Goal: Answer question/provide support: Answer question/provide support

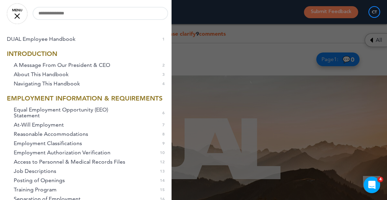
click at [16, 11] on link "MENU" at bounding box center [17, 13] width 21 height 21
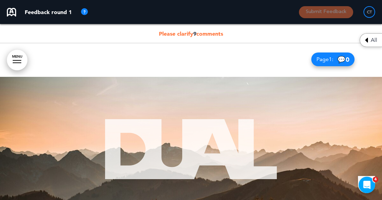
click at [85, 10] on img at bounding box center [84, 12] width 8 height 8
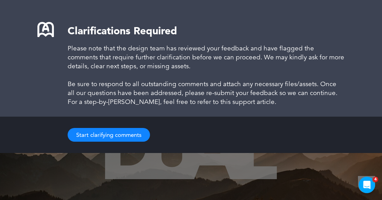
click at [120, 137] on button "Start clarifying comments" at bounding box center [109, 135] width 82 height 14
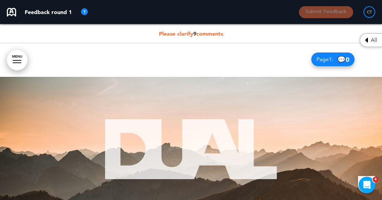
click at [173, 35] on span "Please clarify 9 comments" at bounding box center [191, 33] width 64 height 7
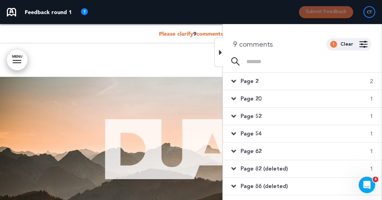
click at [247, 81] on span "Page 2" at bounding box center [249, 81] width 18 height 8
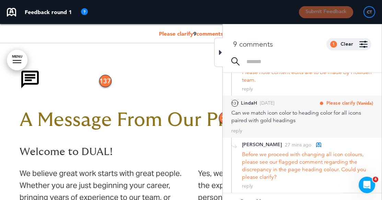
scroll to position [103, 0]
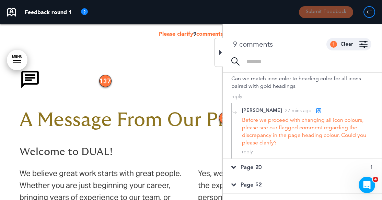
click at [184, 79] on h1 at bounding box center [191, 81] width 343 height 25
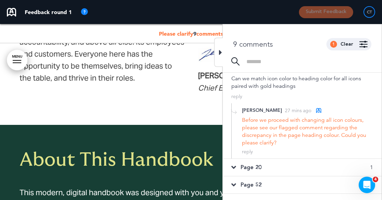
scroll to position [453, 0]
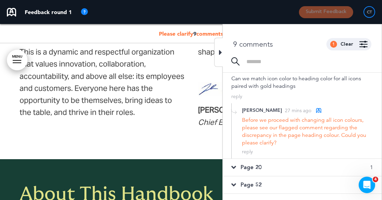
click at [156, 33] on div "Please clarify 9 comments" at bounding box center [191, 33] width 382 height 19
click at [220, 52] on icon at bounding box center [220, 52] width 3 height 8
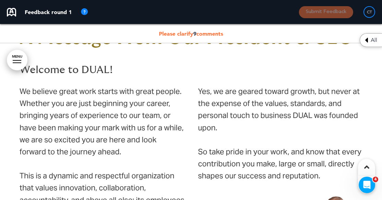
scroll to position [281, 0]
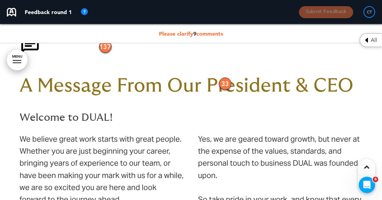
click at [226, 82] on div "33" at bounding box center [225, 83] width 12 height 12
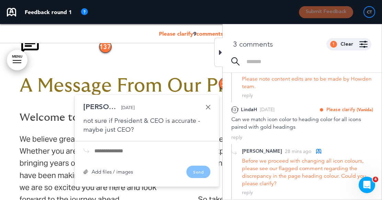
scroll to position [110, 0]
click at [246, 96] on div "reply" at bounding box center [247, 95] width 11 height 7
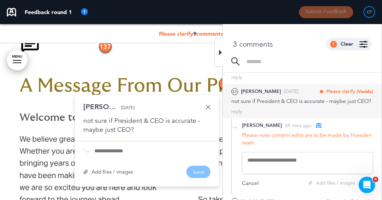
scroll to position [69, 0]
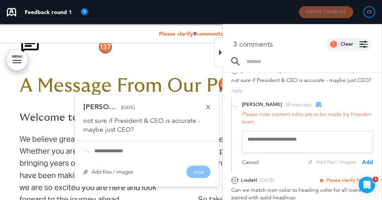
click at [308, 124] on div "Please note content edits are to be made by Howden team." at bounding box center [307, 117] width 131 height 15
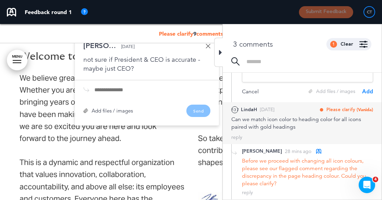
scroll to position [350, 0]
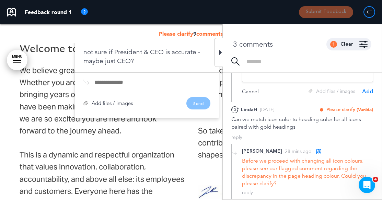
click at [268, 176] on div "Before we proceed with changing all icon colours, please see our flagged commen…" at bounding box center [307, 172] width 131 height 30
click at [262, 167] on div "Before we proceed with changing all icon colours, please see our flagged commen…" at bounding box center [307, 172] width 131 height 30
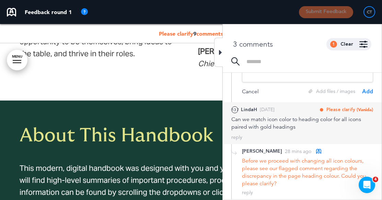
scroll to position [555, 0]
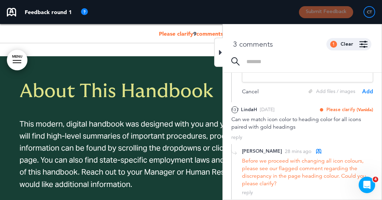
click at [295, 38] on div "3 comments 1 Clear Made by... Any one All [PERSON_NAME] ( [PERSON_NAME][EMAIL_A…" at bounding box center [302, 40] width 159 height 33
click at [219, 53] on icon at bounding box center [220, 52] width 3 height 8
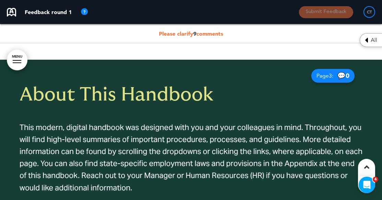
scroll to position [521, 0]
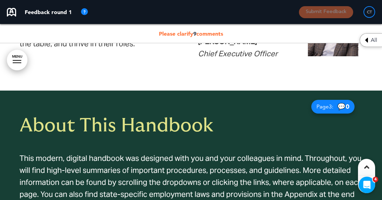
click at [209, 33] on span "Please clarify 9 comments" at bounding box center [191, 33] width 64 height 7
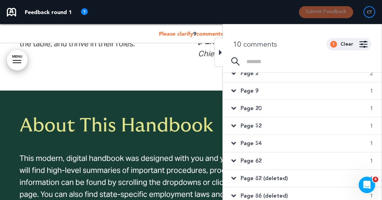
scroll to position [0, 0]
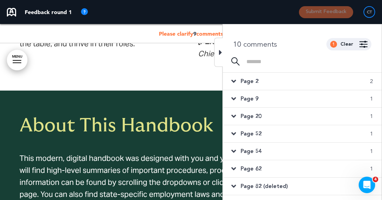
click at [234, 80] on icon at bounding box center [233, 81] width 5 height 8
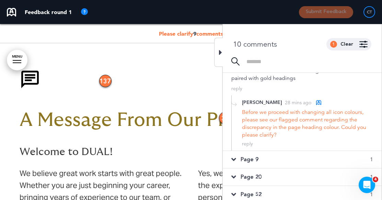
scroll to position [137, 0]
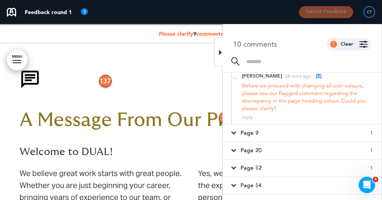
click at [235, 137] on icon at bounding box center [233, 133] width 5 height 8
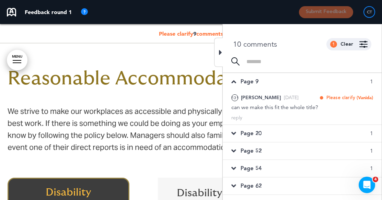
scroll to position [0, 0]
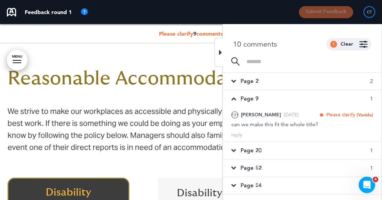
click at [219, 52] on icon at bounding box center [220, 52] width 3 height 8
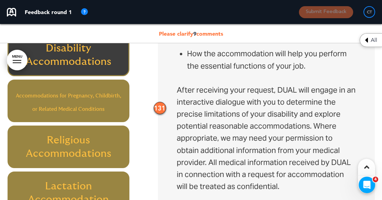
scroll to position [1895, 0]
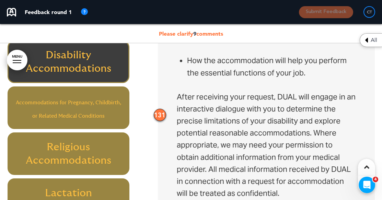
click at [159, 113] on div "131" at bounding box center [160, 115] width 12 height 12
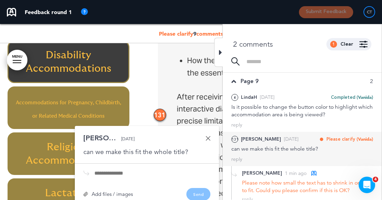
scroll to position [6, 0]
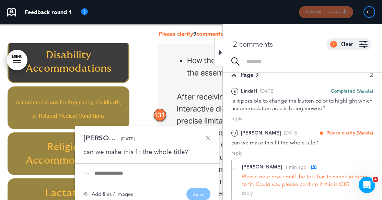
click at [199, 88] on div "Disability Accommodations If you require an accommodation because of a disabili…" at bounding box center [266, 111] width 179 height 394
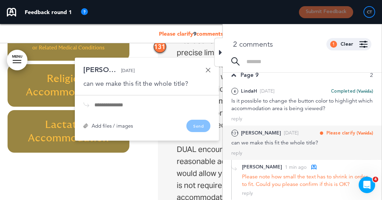
scroll to position [1964, 0]
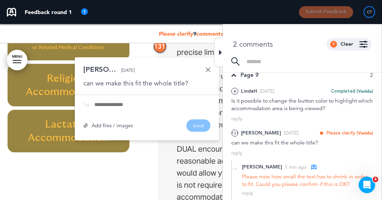
click at [156, 166] on div "Disability Accommodations Accommodations for Pregnancy, Childbirth, or Related …" at bounding box center [191, 109] width 367 height 274
click at [209, 69] on link at bounding box center [207, 69] width 5 height 5
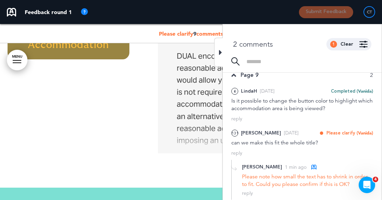
scroll to position [2067, 0]
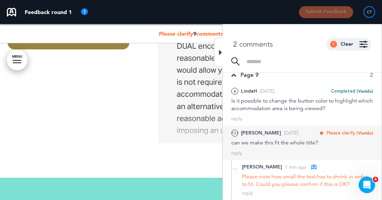
click at [325, 157] on div "131 [PERSON_NAME] [DATE] Please clarify (Vanida) [PERSON_NAME] as Open Mark as …" at bounding box center [302, 142] width 159 height 34
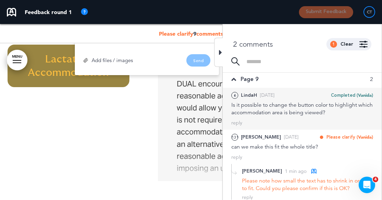
scroll to position [0, 0]
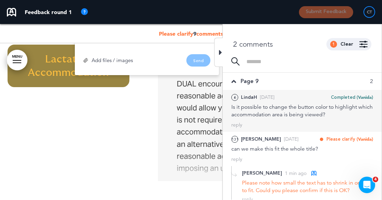
click at [266, 110] on div "Is it possible to change the button color to highlight which accommodation area…" at bounding box center [302, 110] width 142 height 15
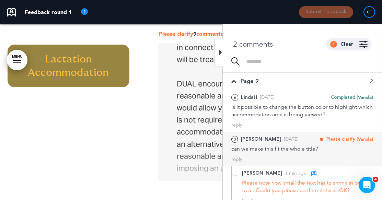
click at [351, 137] on span "Please clarify" at bounding box center [340, 139] width 29 height 6
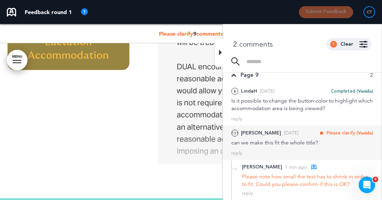
scroll to position [2098, 0]
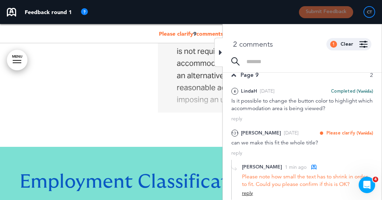
click at [245, 192] on div "reply" at bounding box center [247, 193] width 11 height 7
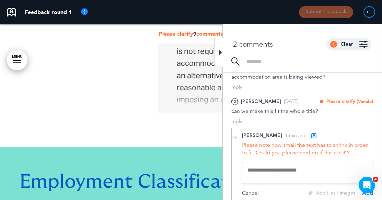
scroll to position [40, 0]
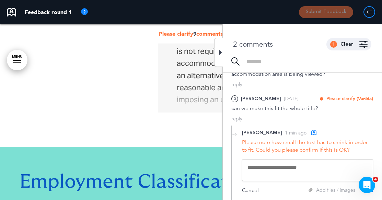
click at [252, 168] on textarea at bounding box center [307, 170] width 131 height 22
type textarea "*"
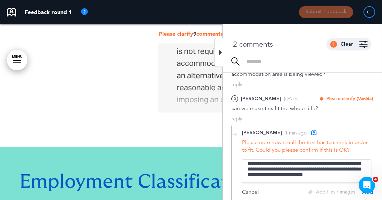
scroll to position [13, 0]
click at [322, 131] on div "[PERSON_NAME] 1 min ago" at bounding box center [307, 133] width 131 height 8
click at [347, 168] on textarea "**********" at bounding box center [306, 171] width 129 height 24
click at [342, 128] on div "**********" at bounding box center [302, 163] width 142 height 77
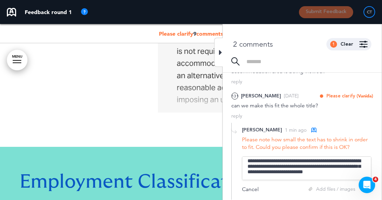
click at [328, 161] on textarea "**********" at bounding box center [306, 168] width 129 height 24
click at [337, 164] on textarea "**********" at bounding box center [306, 168] width 129 height 24
type textarea "**********"
click at [347, 167] on textarea "**********" at bounding box center [306, 168] width 129 height 24
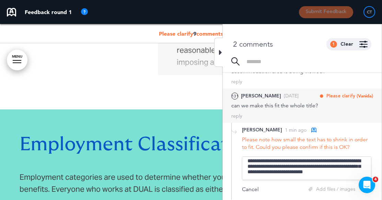
scroll to position [2166, 0]
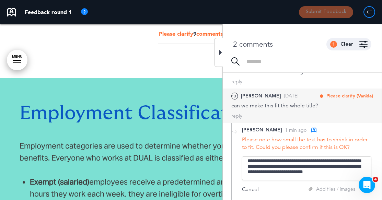
click at [342, 95] on span "Please clarify" at bounding box center [340, 96] width 29 height 6
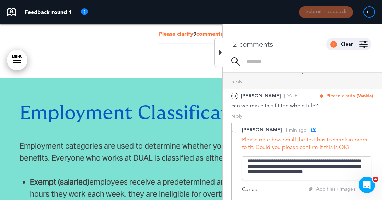
click at [268, 81] on div "reply" at bounding box center [302, 82] width 142 height 7
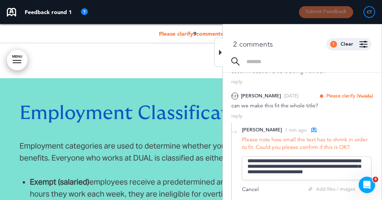
click at [218, 53] on div at bounding box center [218, 52] width 9 height 29
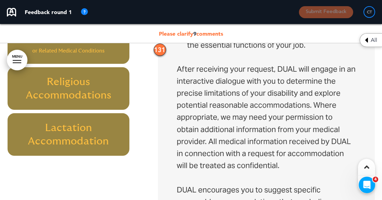
scroll to position [34, 0]
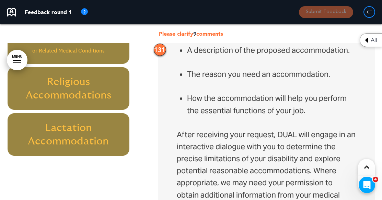
click at [365, 37] on icon at bounding box center [365, 40] width 3 height 8
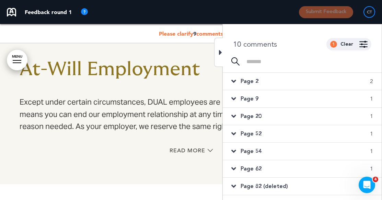
scroll to position [1480, 0]
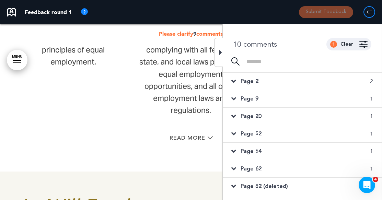
click at [257, 97] on span "Page 9" at bounding box center [249, 99] width 18 height 8
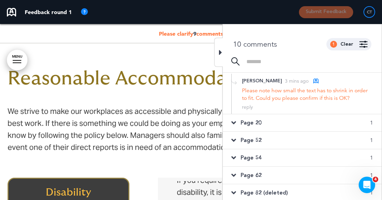
scroll to position [69, 0]
click at [247, 106] on div "reply" at bounding box center [247, 106] width 11 height 7
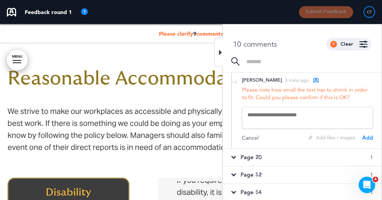
click at [275, 116] on textarea at bounding box center [307, 118] width 131 height 22
type textarea "**********"
click at [366, 138] on div "Add" at bounding box center [367, 138] width 11 height 8
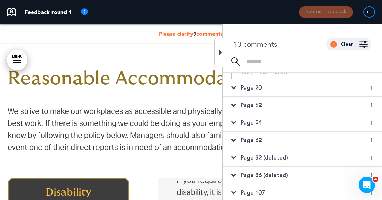
scroll to position [145, 0]
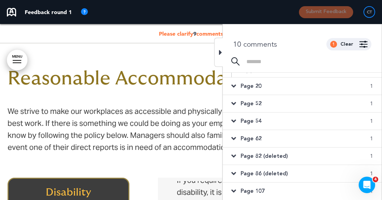
click at [240, 88] on div "Page 20 1" at bounding box center [302, 85] width 159 height 17
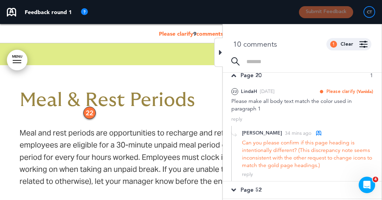
scroll to position [39, 0]
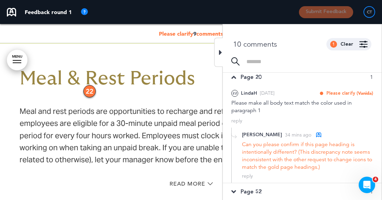
click at [167, 130] on p "Meal and rest periods are opportunities to recharge and refuel for the remainde…" at bounding box center [191, 135] width 343 height 60
click at [198, 182] on span "Read More" at bounding box center [187, 183] width 36 height 5
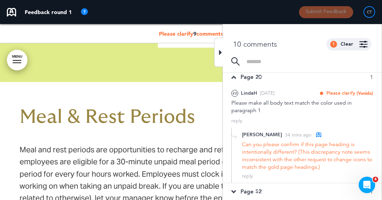
scroll to position [5754, 0]
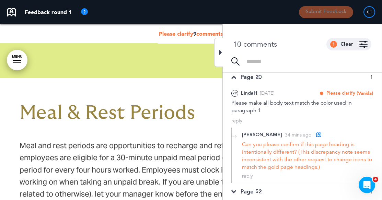
click at [184, 133] on div "Meal & Rest Periods Meal and rest periods are opportunities to recharge and ref…" at bounding box center [191, 152] width 343 height 96
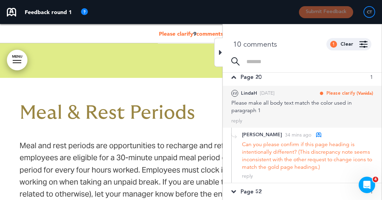
click at [274, 101] on div "Please make all body text match the color used in paragraph 1" at bounding box center [302, 106] width 142 height 15
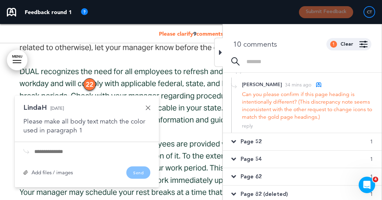
scroll to position [108, 0]
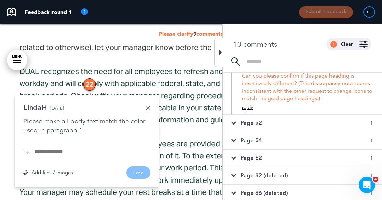
click at [248, 107] on div "reply" at bounding box center [247, 107] width 11 height 7
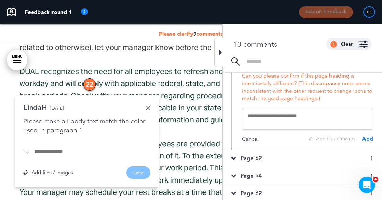
click at [270, 116] on textarea at bounding box center [307, 119] width 131 height 22
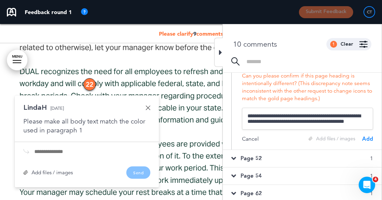
scroll to position [1, 0]
type textarea "**********"
click at [367, 140] on div "Add" at bounding box center [367, 141] width 11 height 8
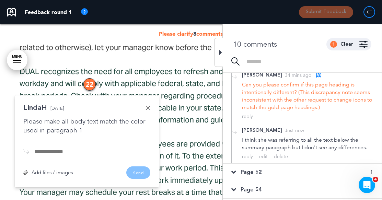
scroll to position [167, 0]
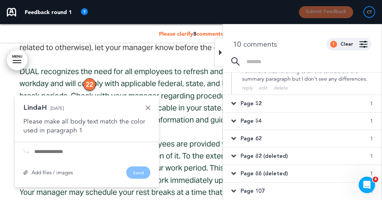
click at [239, 101] on div "Page 52 1" at bounding box center [302, 103] width 159 height 17
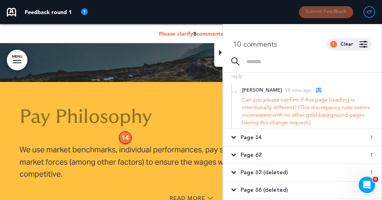
scroll to position [57, 0]
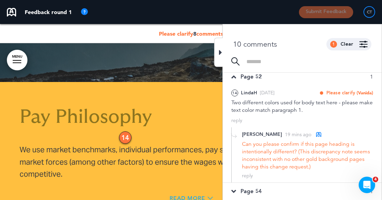
click at [196, 195] on span "Read More" at bounding box center [187, 197] width 36 height 5
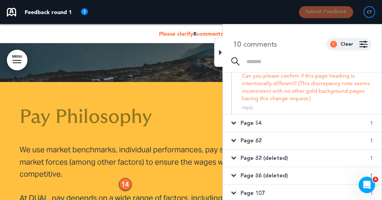
scroll to position [125, 0]
click at [249, 107] on div "reply" at bounding box center [247, 107] width 11 height 7
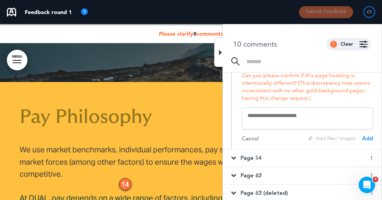
click at [252, 113] on textarea at bounding box center [307, 118] width 131 height 22
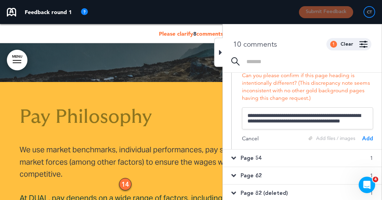
scroll to position [1, 0]
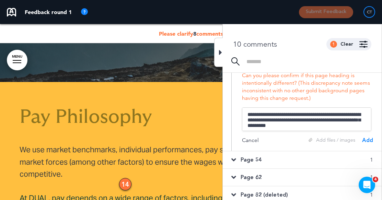
type textarea "**********"
click at [367, 139] on div "Add" at bounding box center [367, 140] width 11 height 8
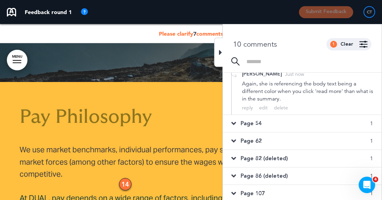
scroll to position [175, 0]
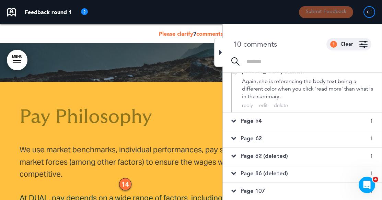
click at [254, 120] on span "Page 54" at bounding box center [250, 121] width 21 height 8
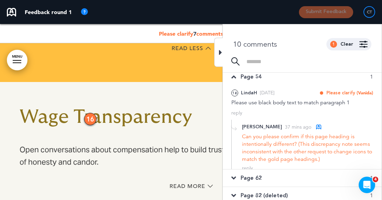
scroll to position [74, 0]
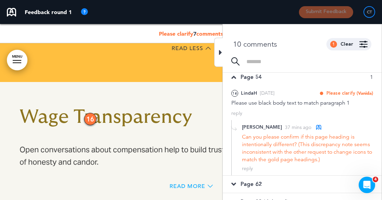
click at [191, 183] on span "Read More" at bounding box center [187, 185] width 36 height 5
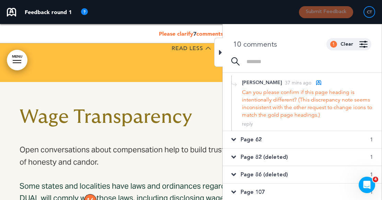
scroll to position [120, 0]
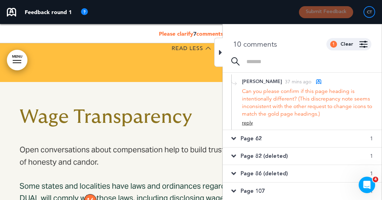
click at [249, 123] on div "reply" at bounding box center [247, 123] width 11 height 7
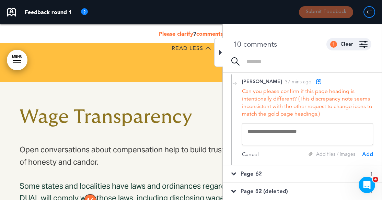
click at [273, 134] on textarea at bounding box center [307, 134] width 131 height 22
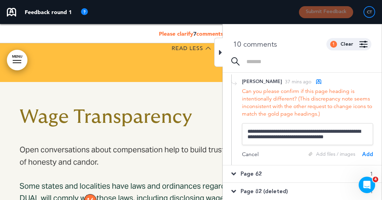
type textarea "**********"
click at [366, 154] on div "Add" at bounding box center [367, 155] width 11 height 8
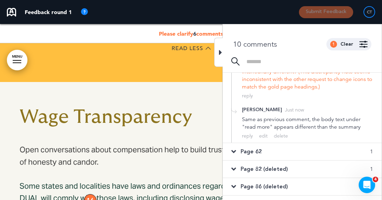
scroll to position [160, 0]
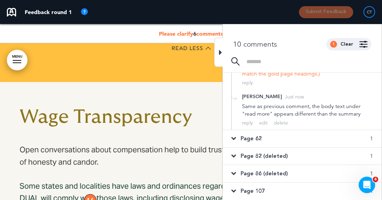
click at [260, 136] on span "Page 62" at bounding box center [250, 139] width 21 height 8
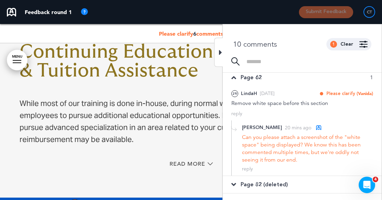
scroll to position [120, 0]
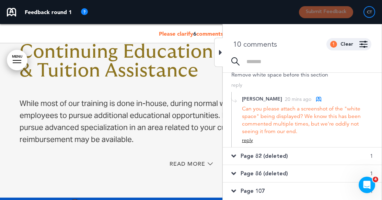
click at [248, 141] on div "reply" at bounding box center [247, 140] width 11 height 7
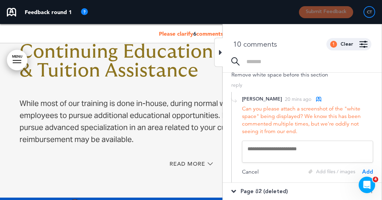
click at [280, 152] on textarea at bounding box center [307, 152] width 131 height 22
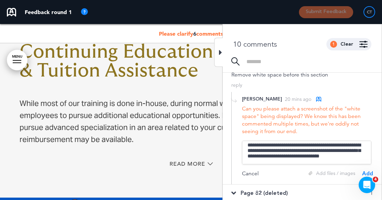
scroll to position [8, 0]
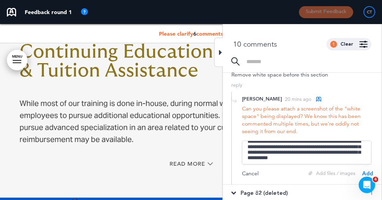
type textarea "**********"
click at [364, 171] on div "Add" at bounding box center [367, 174] width 11 height 8
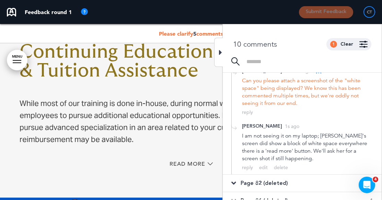
scroll to position [175, 0]
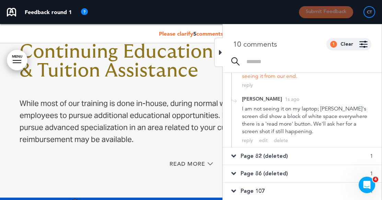
click at [232, 155] on icon at bounding box center [233, 156] width 5 height 8
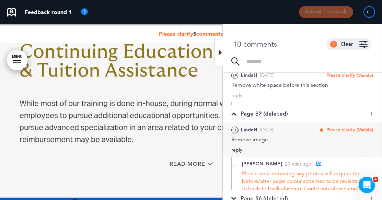
scroll to position [107, 0]
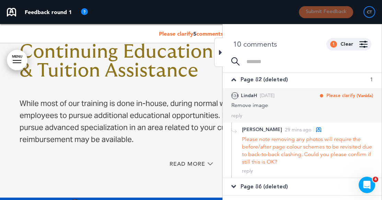
click at [242, 103] on div "Remove image" at bounding box center [302, 105] width 142 height 8
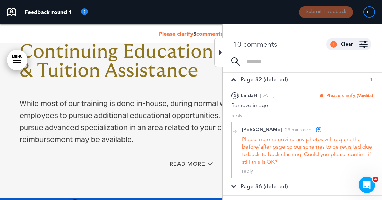
click at [129, 158] on div "Read More" at bounding box center [191, 165] width 343 height 14
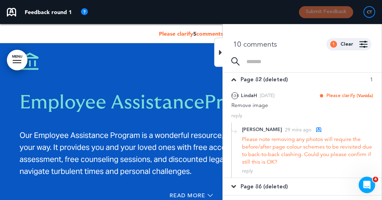
scroll to position [18899, 0]
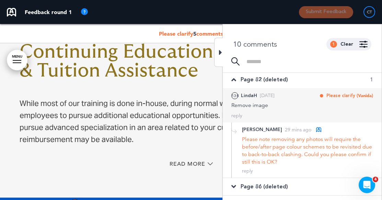
click at [236, 94] on div "138" at bounding box center [234, 95] width 7 height 7
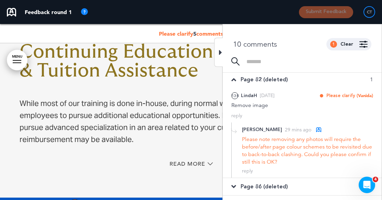
scroll to position [120, 0]
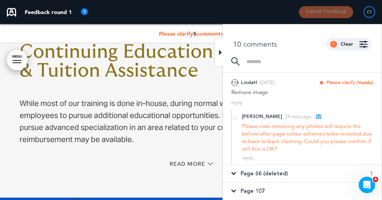
click at [165, 95] on div "Continuing Education & Tuition Assistance While most of our training is done in…" at bounding box center [191, 107] width 343 height 181
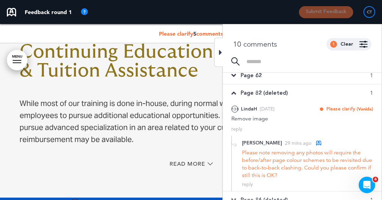
scroll to position [85, 0]
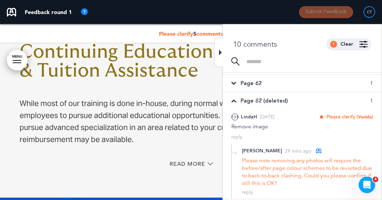
click at [218, 49] on div at bounding box center [218, 52] width 9 height 29
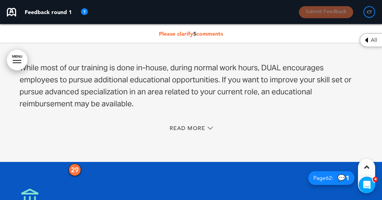
scroll to position [18933, 0]
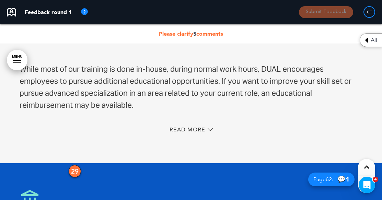
click at [198, 32] on span "Please clarify 5 comments" at bounding box center [191, 33] width 64 height 7
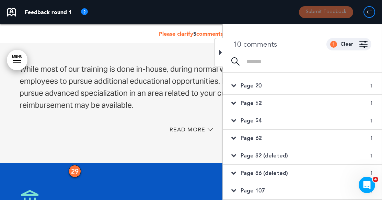
scroll to position [31, 0]
click at [251, 152] on span "Page 82 (deleted)" at bounding box center [263, 156] width 47 height 8
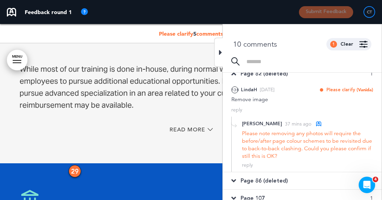
scroll to position [120, 0]
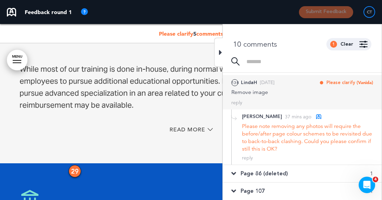
click at [232, 80] on div "138" at bounding box center [234, 82] width 7 height 7
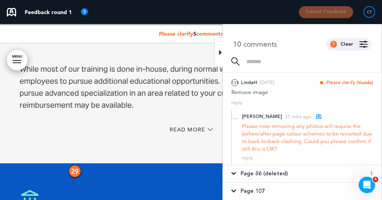
click at [335, 149] on div "Please note removing any photos will require the before/after page colour schem…" at bounding box center [307, 137] width 131 height 30
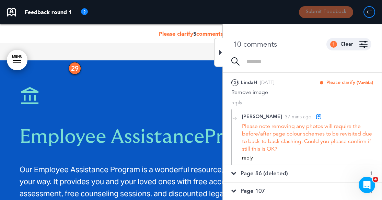
click at [248, 158] on div "reply" at bounding box center [247, 158] width 11 height 7
click at [268, 169] on textarea at bounding box center [307, 169] width 131 height 22
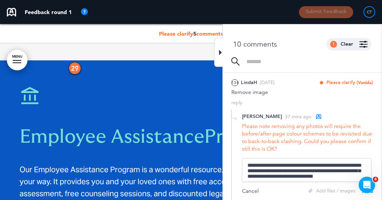
scroll to position [8, 0]
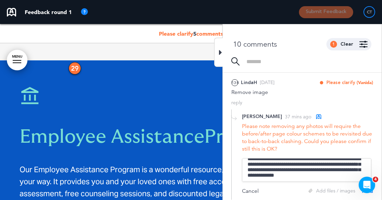
drag, startPoint x: 323, startPoint y: 172, endPoint x: 333, endPoint y: 172, distance: 9.9
click at [333, 172] on textarea "**********" at bounding box center [306, 170] width 129 height 24
click at [268, 168] on textarea "**********" at bounding box center [306, 170] width 129 height 24
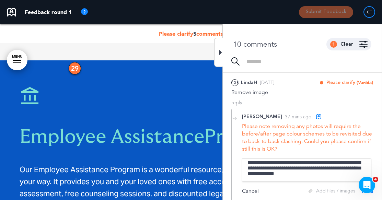
drag, startPoint x: 315, startPoint y: 171, endPoint x: 342, endPoint y: 178, distance: 27.7
click at [342, 178] on textarea "**********" at bounding box center [306, 170] width 129 height 24
click at [310, 166] on textarea "**********" at bounding box center [306, 170] width 129 height 24
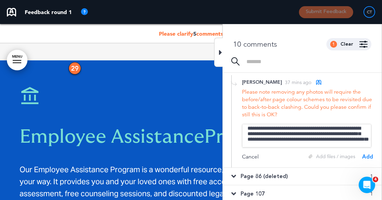
type textarea "**********"
drag, startPoint x: 366, startPoint y: 155, endPoint x: 358, endPoint y: 150, distance: 9.8
click at [366, 155] on div "Add" at bounding box center [367, 157] width 11 height 8
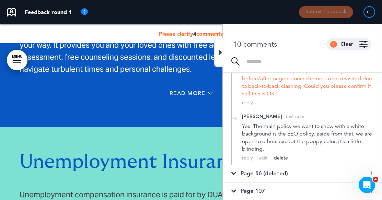
scroll to position [19173, 0]
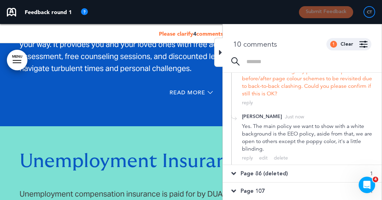
click at [235, 174] on icon at bounding box center [233, 174] width 5 height 8
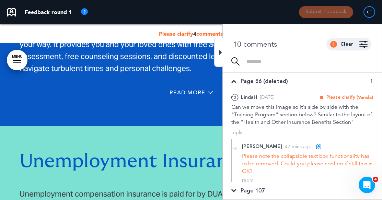
scroll to position [127, 0]
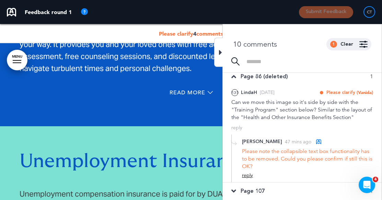
click at [248, 176] on div "reply" at bounding box center [247, 175] width 11 height 7
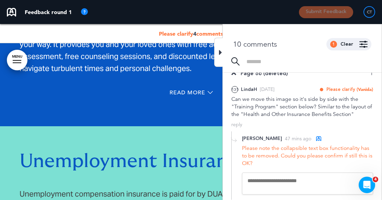
click at [250, 179] on textarea at bounding box center [307, 183] width 131 height 22
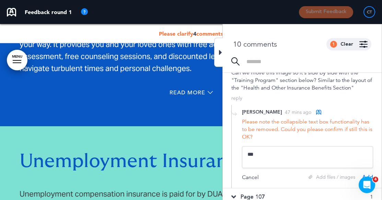
scroll to position [164, 0]
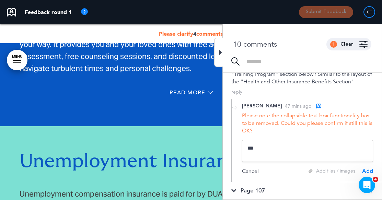
type textarea "***"
click at [368, 170] on div "Add" at bounding box center [367, 171] width 11 height 8
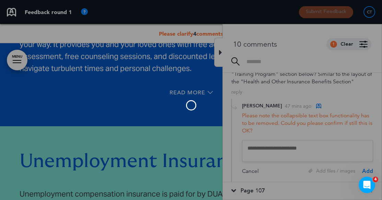
scroll to position [160, 0]
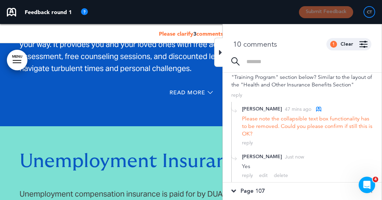
click at [248, 189] on span "Page 107" at bounding box center [252, 191] width 24 height 8
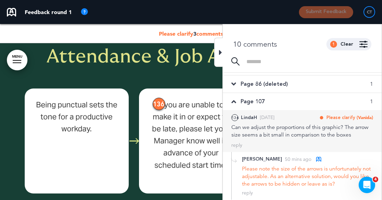
scroll to position [5124, 0]
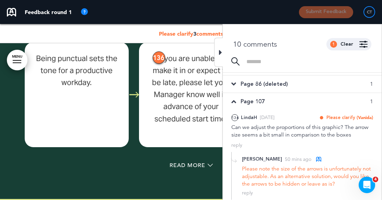
click at [219, 52] on icon at bounding box center [220, 52] width 3 height 8
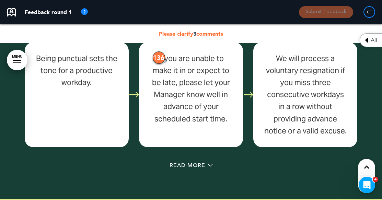
click at [368, 36] on div "All" at bounding box center [370, 40] width 22 height 14
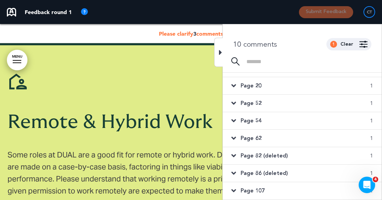
scroll to position [5330, 0]
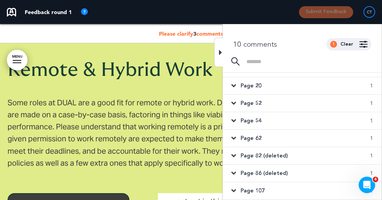
click at [259, 188] on span "Page 107" at bounding box center [252, 191] width 24 height 8
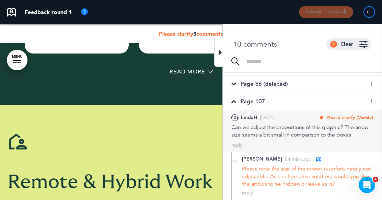
scroll to position [5227, 0]
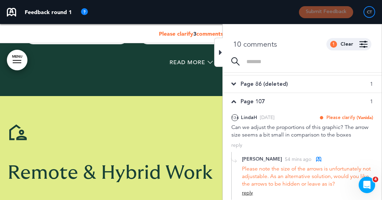
click at [246, 192] on div "reply" at bounding box center [247, 193] width 11 height 7
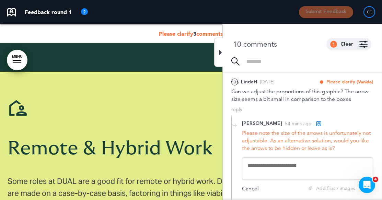
scroll to position [5296, 0]
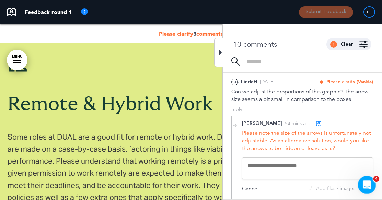
drag, startPoint x: 366, startPoint y: 182, endPoint x: 359, endPoint y: 129, distance: 53.6
click at [359, 176] on html at bounding box center [365, 184] width 16 height 16
drag, startPoint x: 11, startPoint y: 5, endPoint x: 286, endPoint y: 192, distance: 332.4
click at [286, 192] on div "Cancel Add files / images Add" at bounding box center [307, 189] width 131 height 8
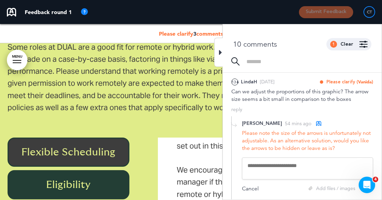
scroll to position [5398, 0]
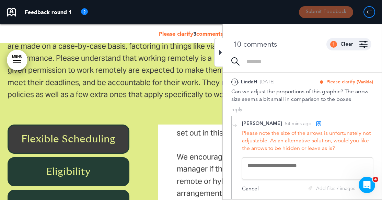
click at [269, 166] on textarea at bounding box center [307, 168] width 131 height 22
type textarea "*"
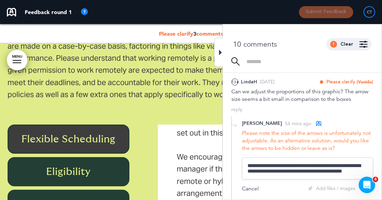
scroll to position [1, 0]
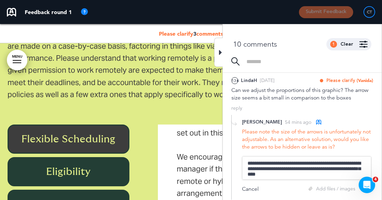
click at [256, 164] on textarea "**********" at bounding box center [306, 168] width 129 height 24
drag, startPoint x: 294, startPoint y: 169, endPoint x: 302, endPoint y: 173, distance: 8.9
click at [302, 173] on textarea "**********" at bounding box center [306, 168] width 129 height 24
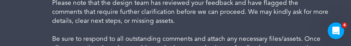
scroll to position [17933, 0]
type textarea "**********"
click at [301, 21] on p "Please note that the design team has reviewed your feedback and have flagged th…" at bounding box center [190, 11] width 277 height 27
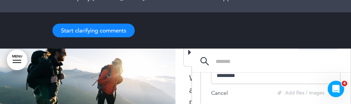
scroll to position [18002, 0]
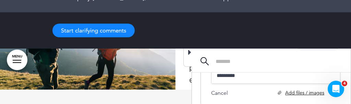
click at [320, 93] on div "Add files / images" at bounding box center [301, 93] width 47 height 7
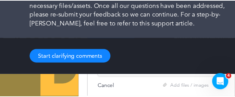
scroll to position [0, 0]
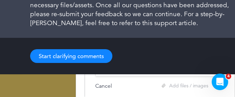
click at [202, 81] on div "**********" at bounding box center [160, 71] width 131 height 37
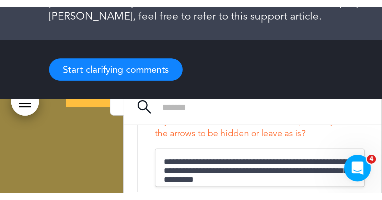
scroll to position [16066, 0]
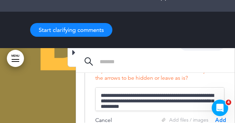
click at [219, 119] on div "Add" at bounding box center [220, 120] width 11 height 8
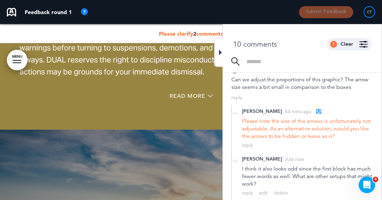
scroll to position [16045, 0]
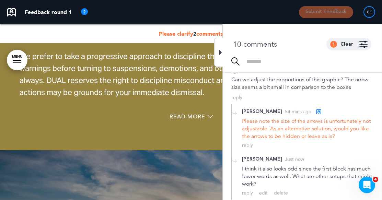
click at [188, 35] on span "Please clarify 2 comments" at bounding box center [191, 33] width 64 height 7
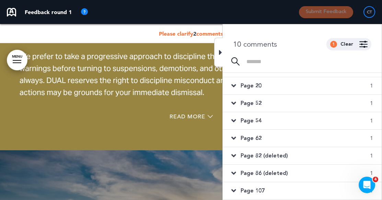
scroll to position [0, 0]
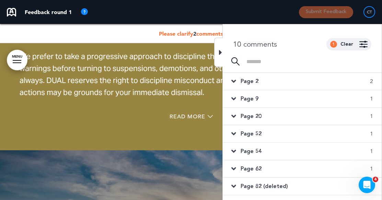
click at [246, 78] on span "Page 2" at bounding box center [249, 81] width 18 height 8
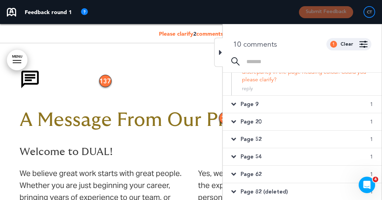
scroll to position [171, 0]
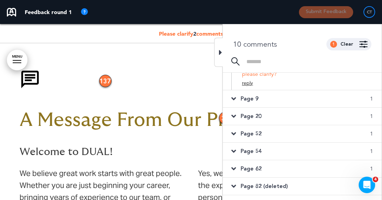
click at [245, 86] on div "reply" at bounding box center [247, 83] width 11 height 7
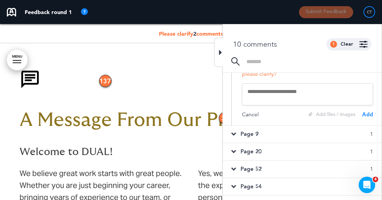
click at [266, 100] on textarea at bounding box center [307, 94] width 131 height 22
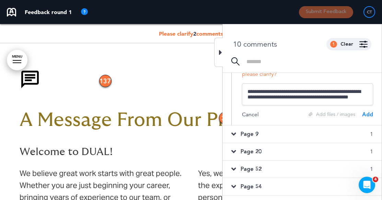
scroll to position [1, 0]
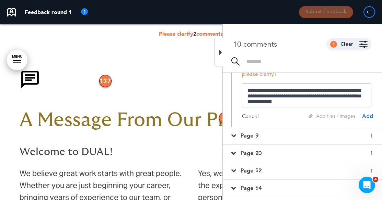
type textarea "**********"
click at [365, 120] on div "Add" at bounding box center [367, 116] width 11 height 8
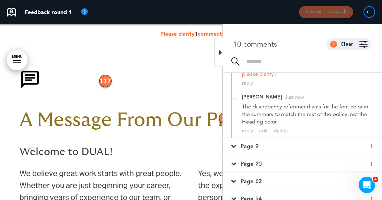
click at [250, 150] on span "Page 9" at bounding box center [249, 147] width 18 height 8
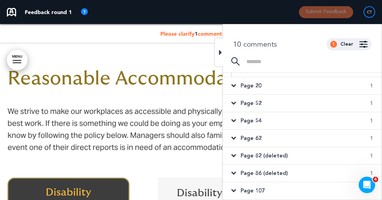
scroll to position [145, 0]
click at [253, 85] on span "Page 20" at bounding box center [250, 86] width 21 height 8
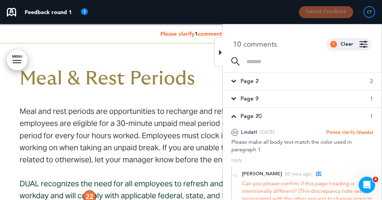
scroll to position [5685, 0]
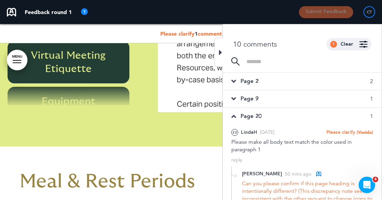
click at [335, 43] on div "1" at bounding box center [333, 44] width 7 height 7
click at [219, 51] on icon at bounding box center [220, 52] width 3 height 8
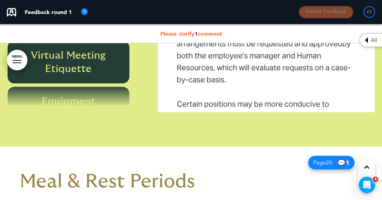
click at [208, 32] on span "Please clarify 1 comment" at bounding box center [191, 33] width 62 height 7
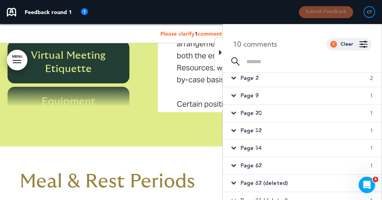
scroll to position [0, 0]
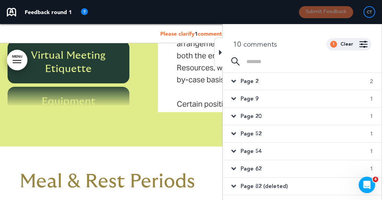
click at [236, 80] on div "Page 2 2" at bounding box center [302, 81] width 159 height 17
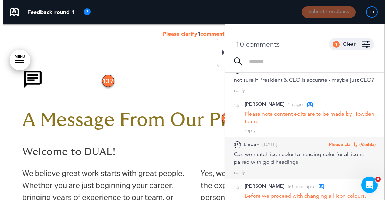
scroll to position [34, 0]
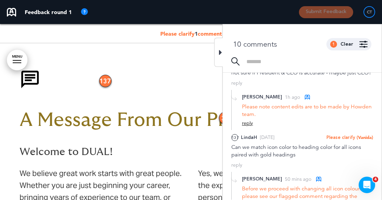
click at [247, 127] on div "reply" at bounding box center [247, 123] width 11 height 7
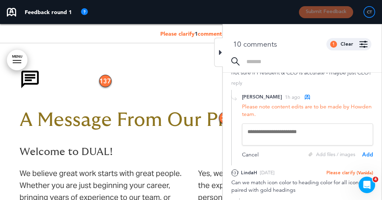
click at [256, 136] on textarea at bounding box center [307, 134] width 131 height 22
type textarea "**********"
click at [364, 158] on div "Add" at bounding box center [367, 155] width 11 height 8
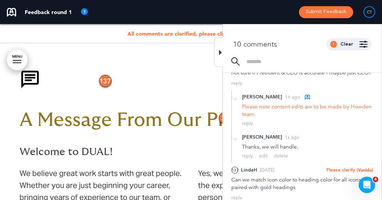
click at [219, 51] on icon at bounding box center [220, 52] width 3 height 8
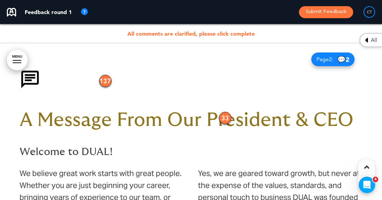
click at [330, 10] on button "Submit Feedback" at bounding box center [326, 12] width 54 height 12
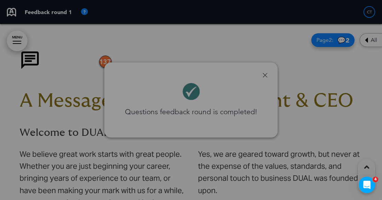
scroll to position [94, 0]
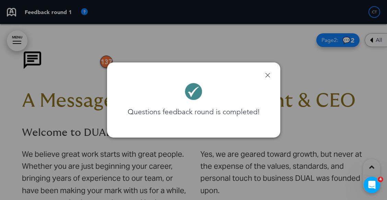
click at [268, 74] on link at bounding box center [267, 75] width 5 height 5
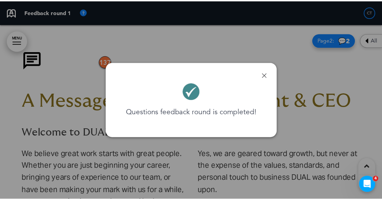
scroll to position [113, 0]
